Goal: Task Accomplishment & Management: Manage account settings

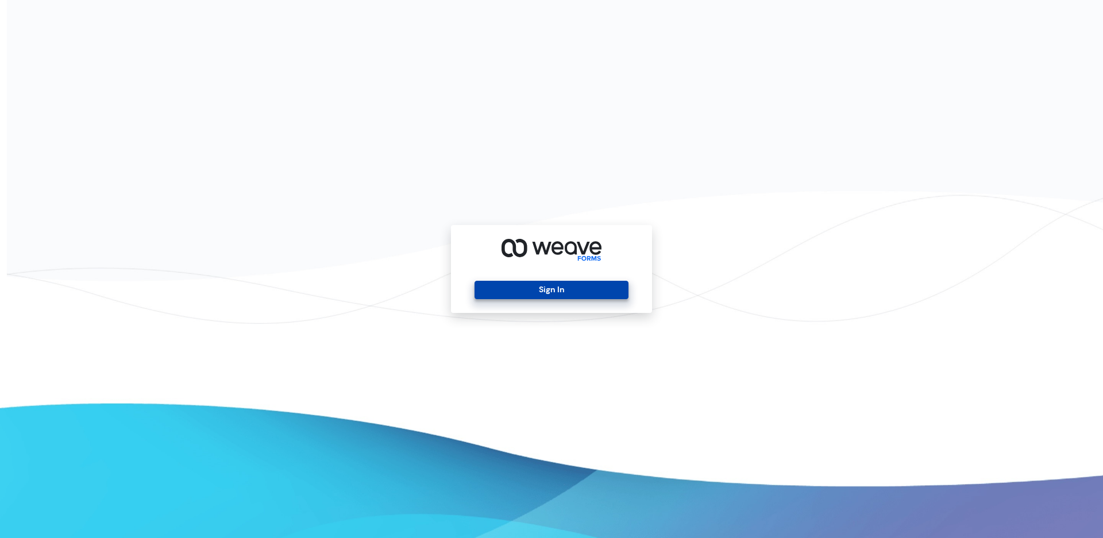
click at [530, 289] on button "Sign In" at bounding box center [551, 290] width 153 height 18
